Goal: Information Seeking & Learning: Learn about a topic

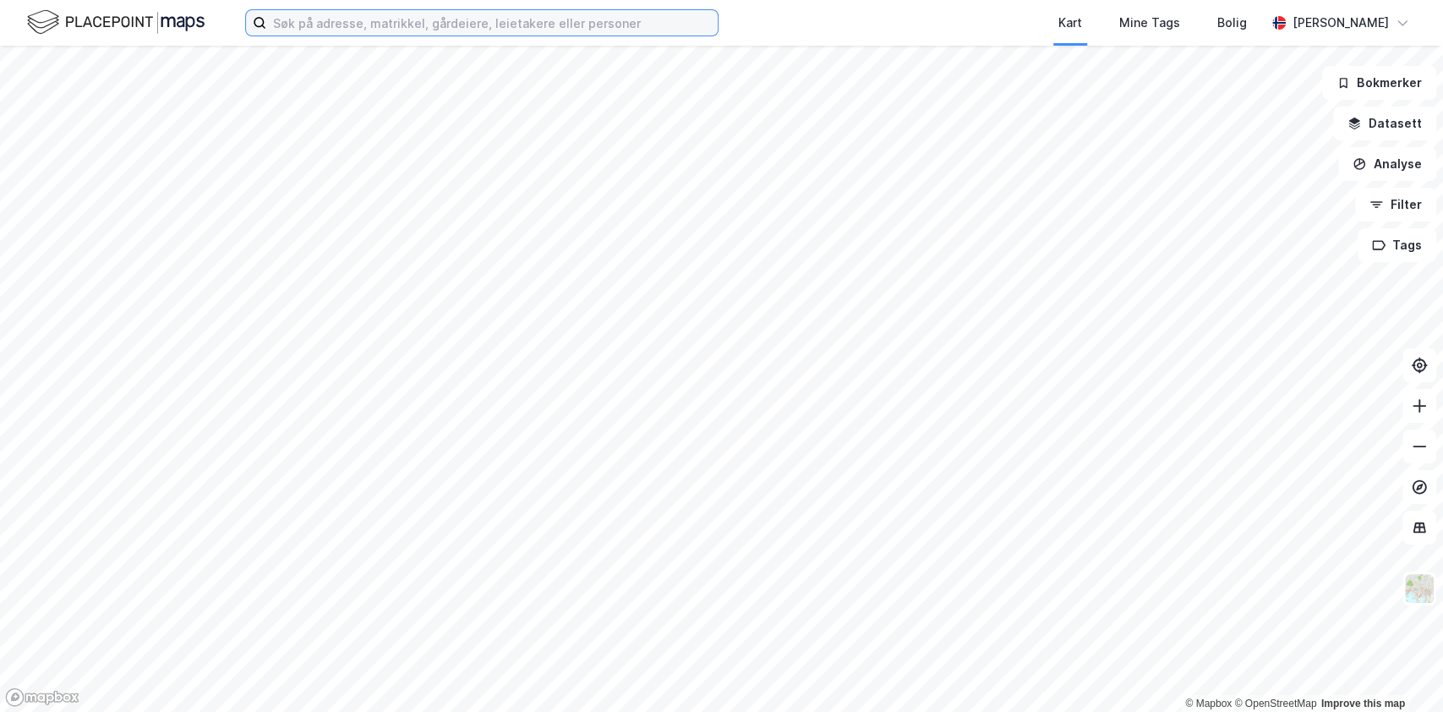
click at [303, 28] on input at bounding box center [491, 22] width 451 height 25
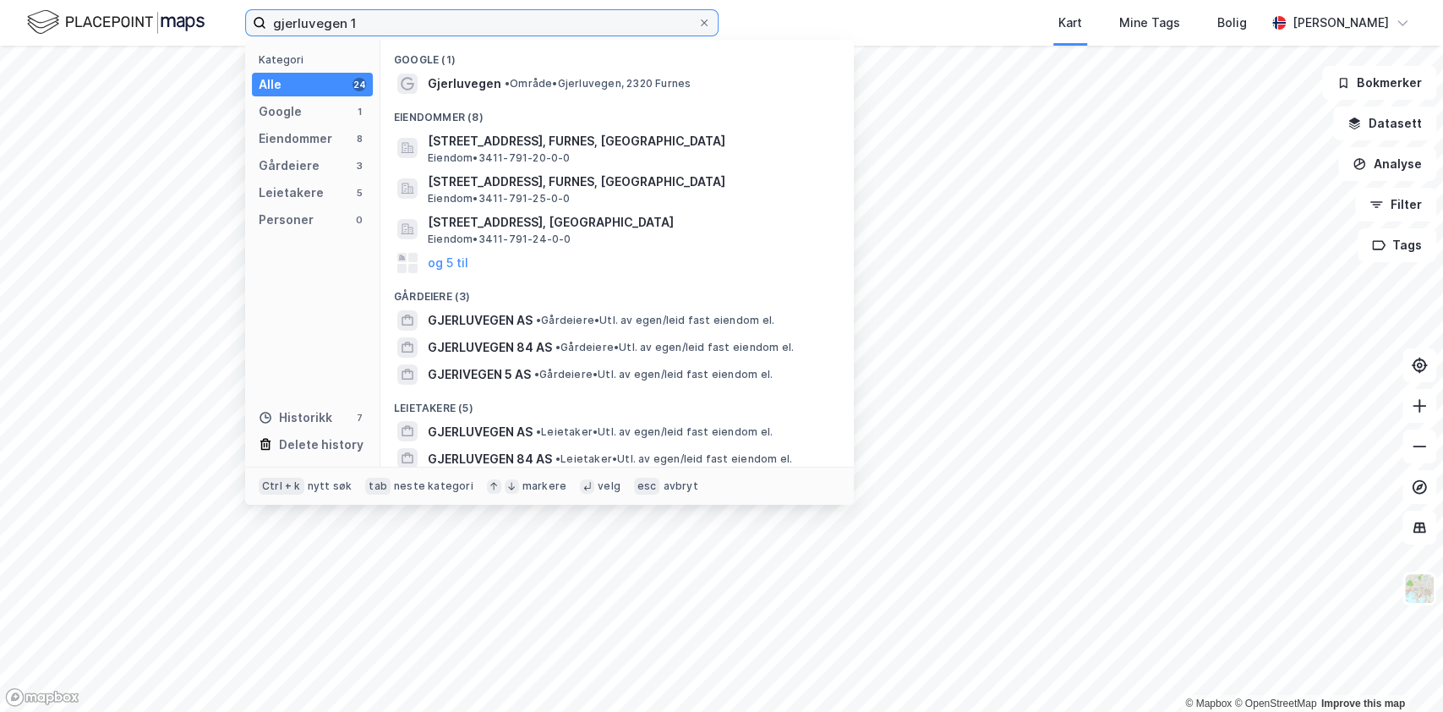
type input "gjerluvegen 1"
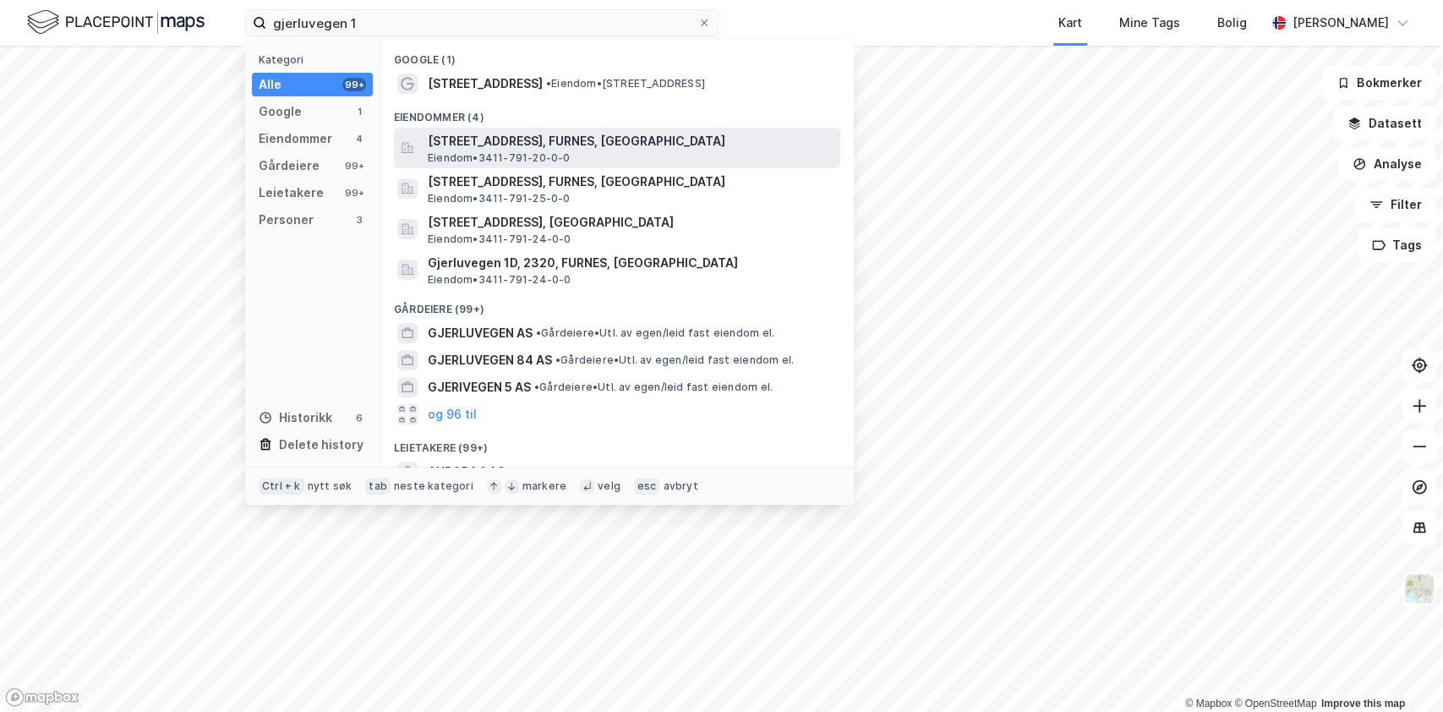
click at [476, 136] on span "[STREET_ADDRESS], FURNES, [GEOGRAPHIC_DATA]" at bounding box center [631, 141] width 406 height 20
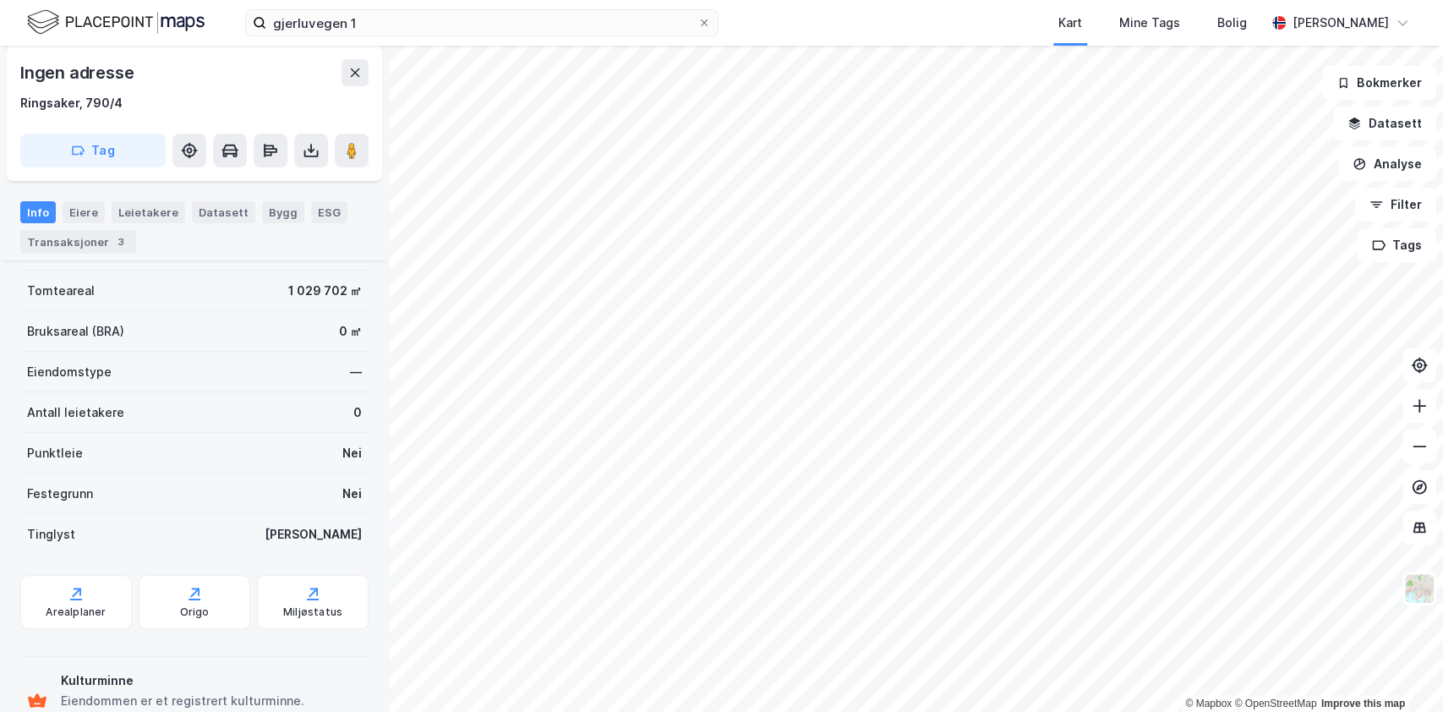
scroll to position [209, 0]
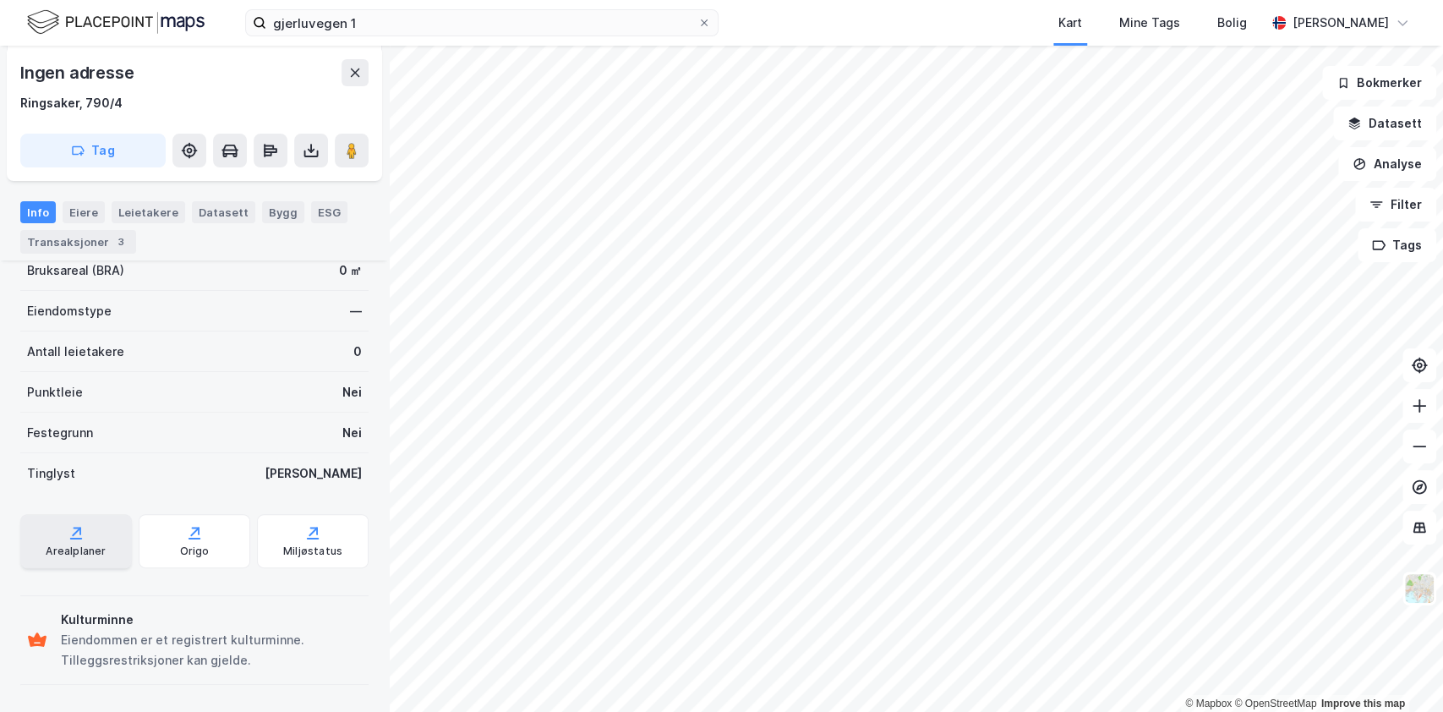
click at [68, 548] on div "Arealplaner" at bounding box center [76, 551] width 60 height 14
click at [266, 551] on div "Miljøstatus" at bounding box center [313, 541] width 112 height 54
click at [167, 544] on div "Origo" at bounding box center [195, 541] width 112 height 54
